Goal: Task Accomplishment & Management: Use online tool/utility

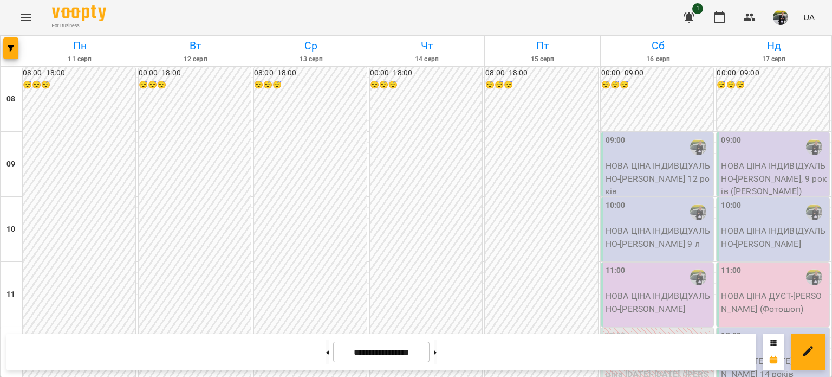
scroll to position [649, 0]
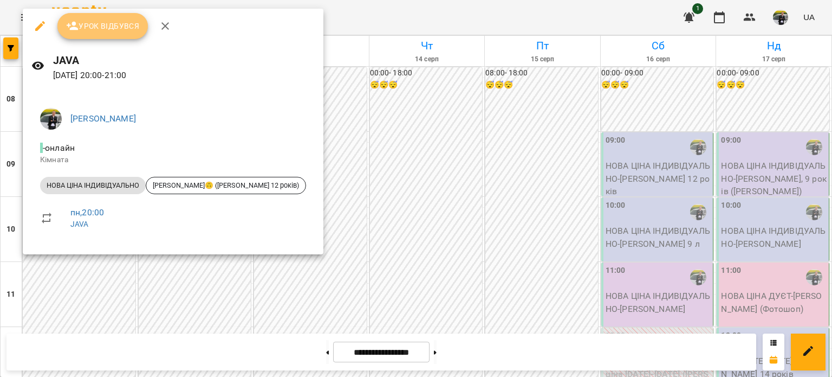
click at [112, 27] on span "Урок відбувся" at bounding box center [103, 26] width 74 height 13
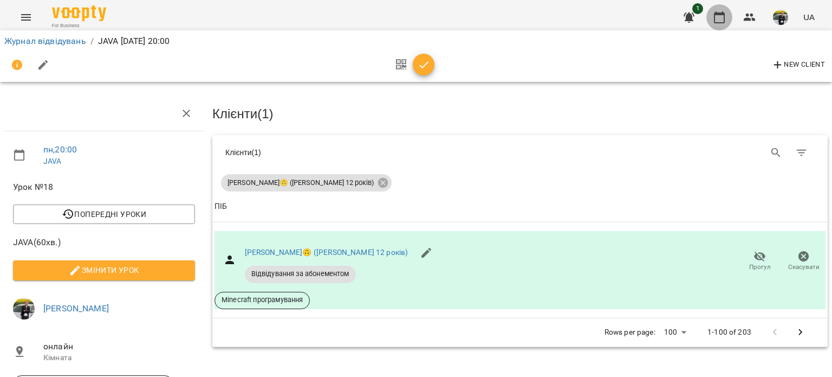
click at [721, 13] on icon "button" at bounding box center [719, 17] width 11 height 12
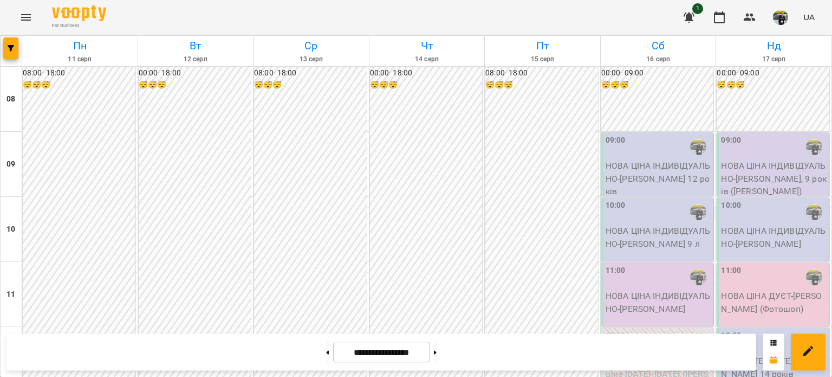
scroll to position [650, 0]
click at [777, 18] on img "button" at bounding box center [780, 17] width 15 height 15
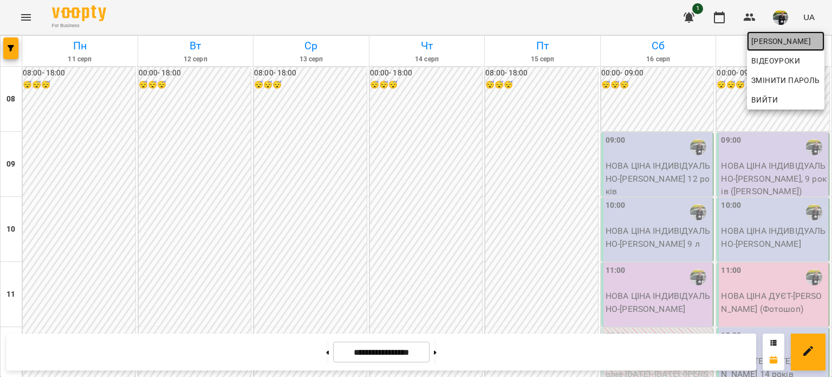
click at [759, 37] on span "[PERSON_NAME]" at bounding box center [785, 41] width 69 height 13
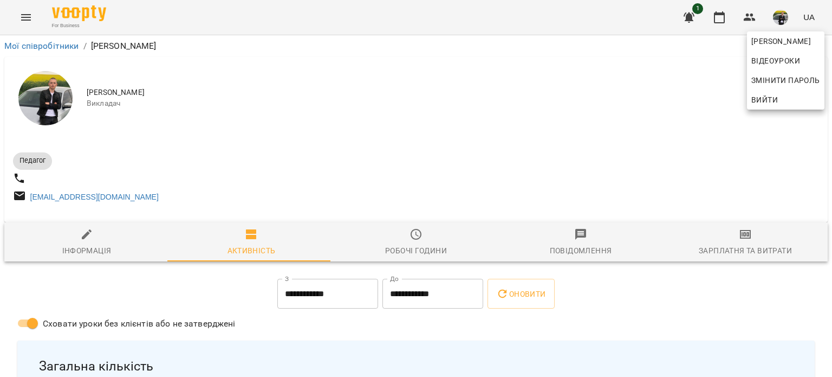
click at [748, 244] on div at bounding box center [416, 188] width 832 height 377
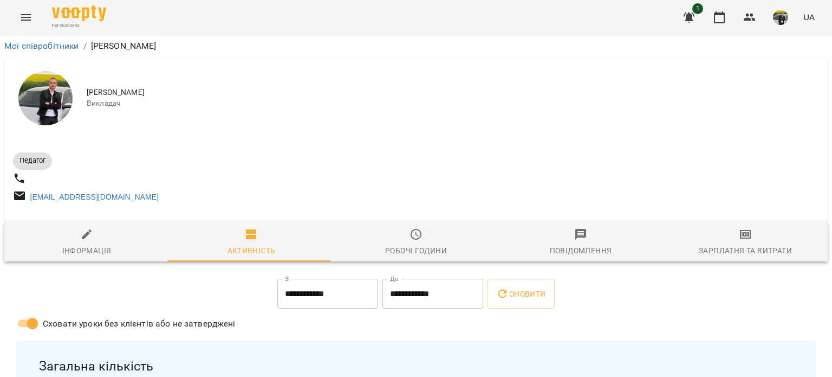
click at [748, 244] on span "Зарплатня та Витрати" at bounding box center [746, 242] width 152 height 29
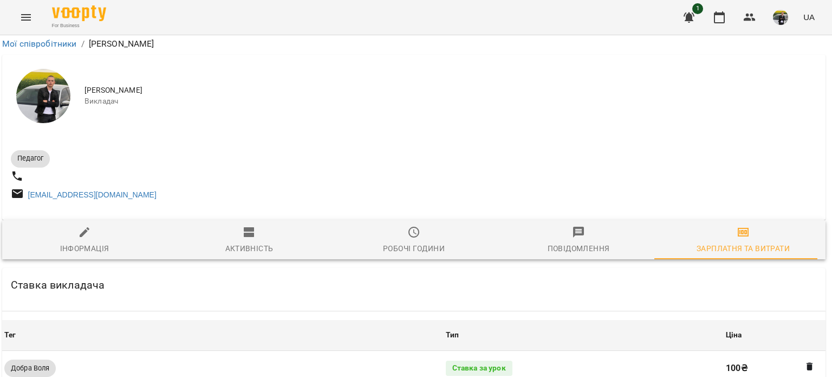
scroll to position [480, 2]
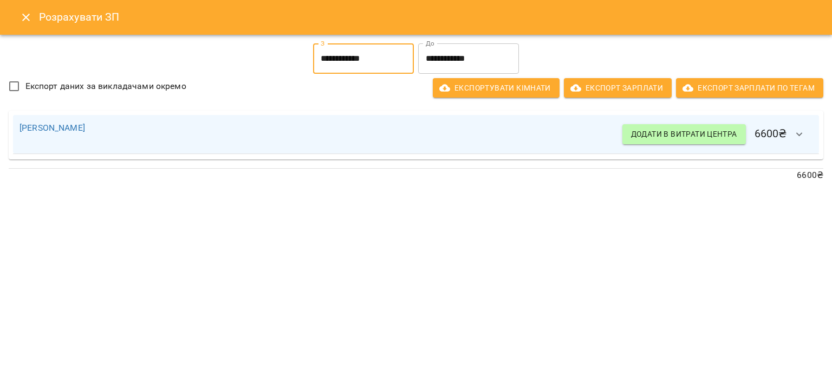
click at [359, 61] on input "**********" at bounding box center [363, 58] width 101 height 30
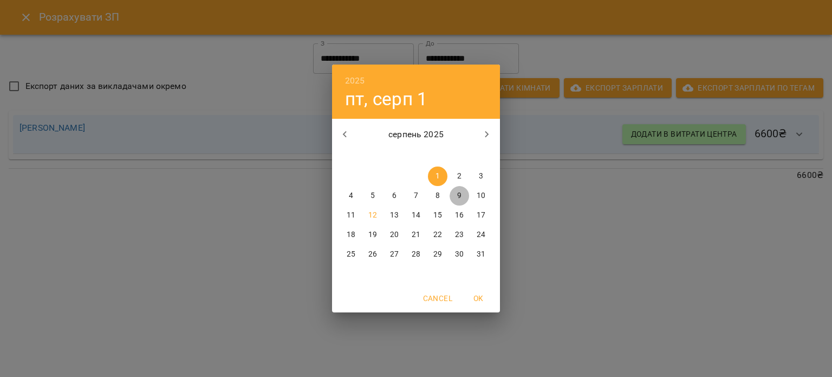
click at [464, 196] on span "9" at bounding box center [460, 195] width 20 height 11
type input "**********"
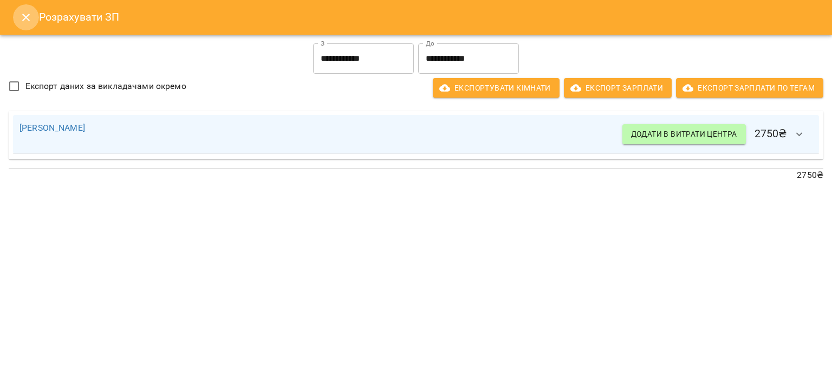
click at [30, 23] on icon "Close" at bounding box center [26, 17] width 13 height 13
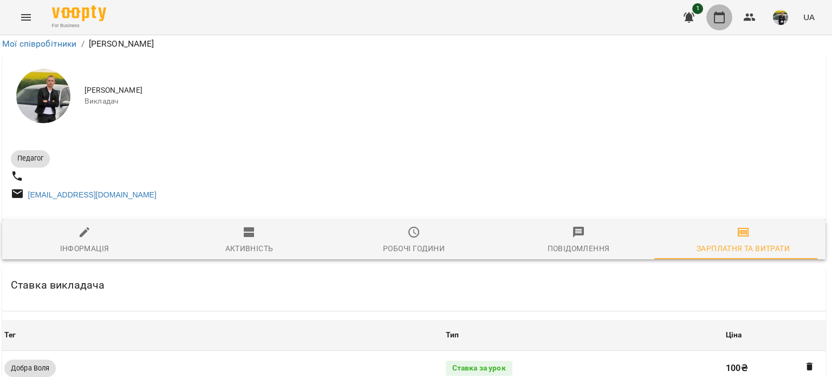
click at [720, 23] on icon "button" at bounding box center [719, 17] width 11 height 12
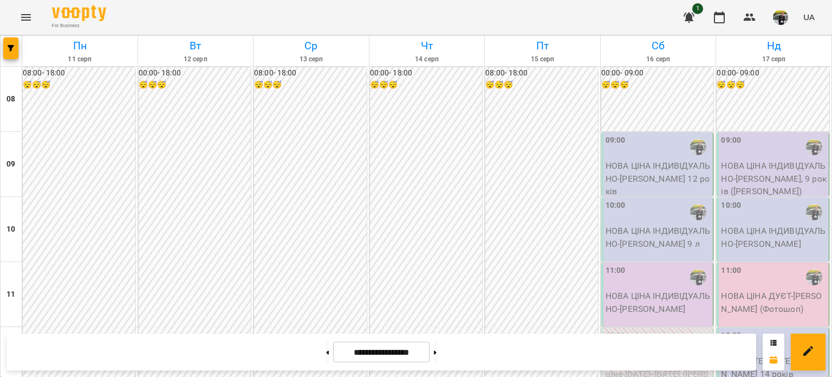
scroll to position [637, 0]
click at [437, 357] on button at bounding box center [435, 352] width 3 height 24
click at [326, 357] on button at bounding box center [327, 352] width 3 height 24
type input "**********"
